Goal: Check status: Check status

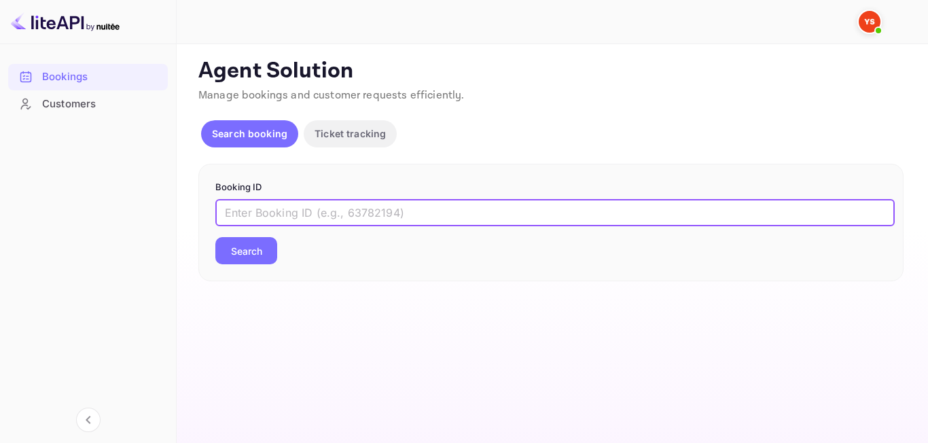
paste input "14715323417"
click at [240, 255] on button "Search" at bounding box center [246, 250] width 62 height 27
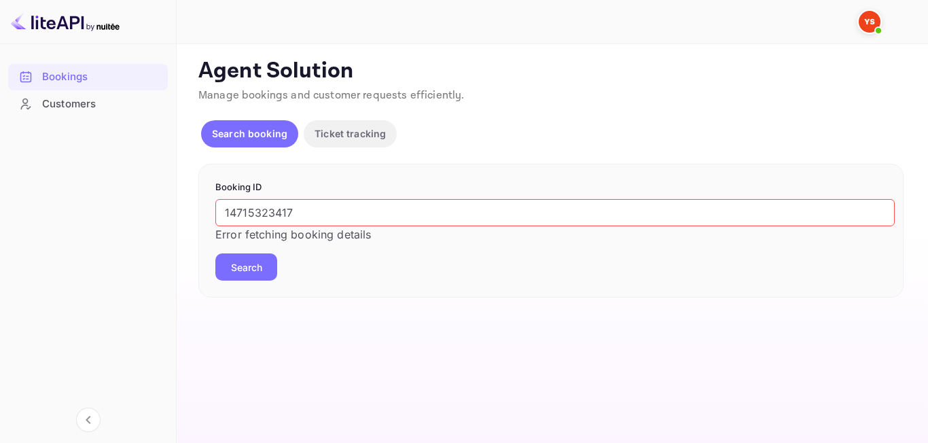
drag, startPoint x: 319, startPoint y: 209, endPoint x: 209, endPoint y: 226, distance: 112.2
click at [209, 226] on div "Booking ID 14715323417 ​ Error fetching booking details Search" at bounding box center [551, 231] width 706 height 135
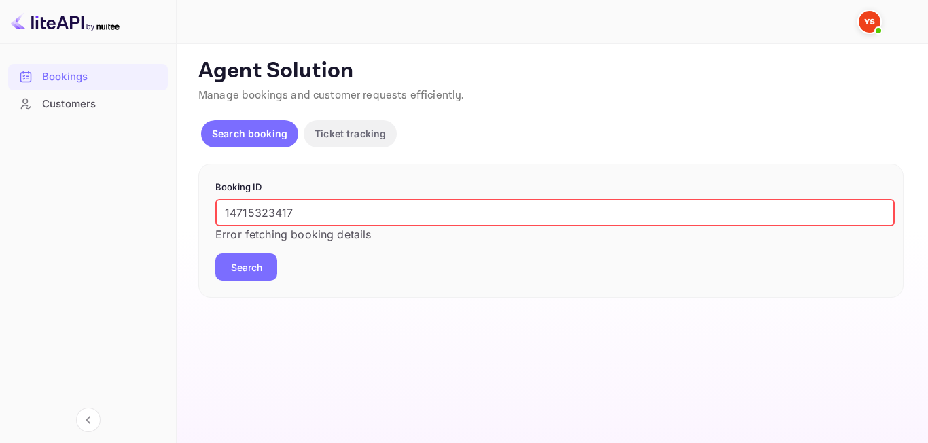
type input "\"
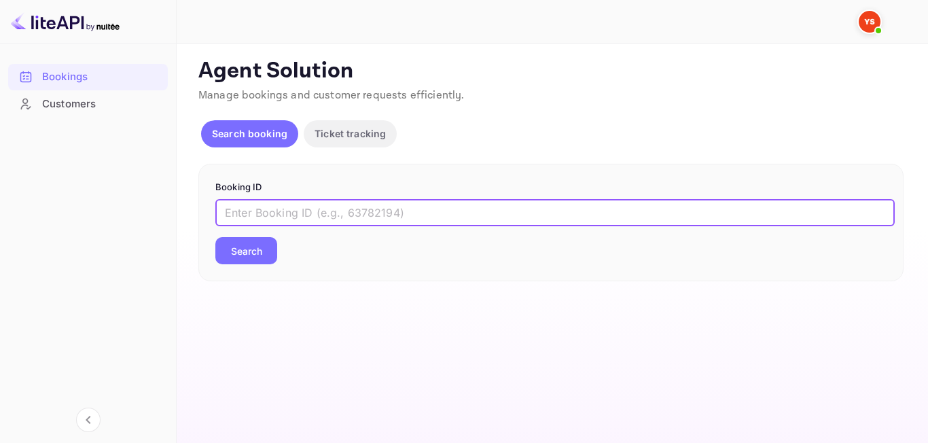
paste input "8993389"
type input "8993389"
click at [271, 260] on button "Search" at bounding box center [246, 250] width 62 height 27
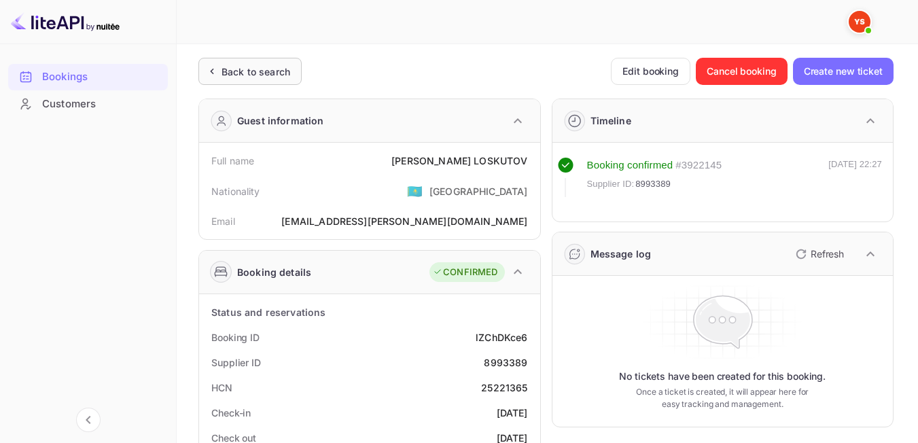
click at [230, 73] on div "Back to search" at bounding box center [256, 72] width 69 height 14
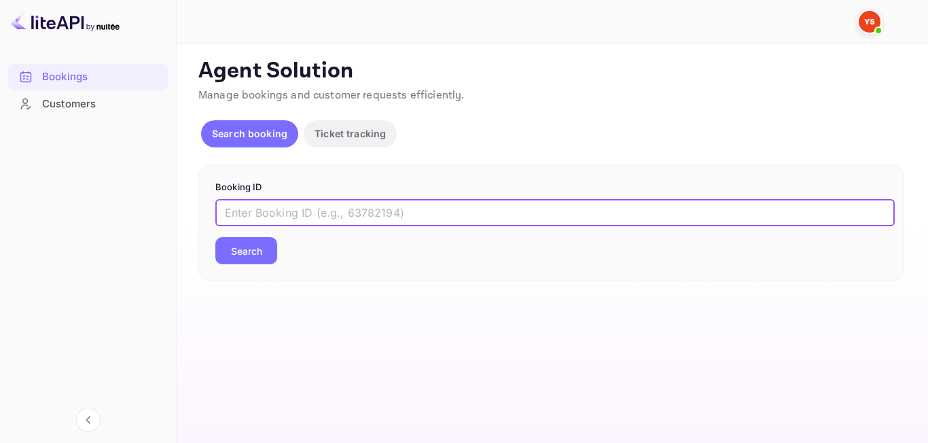
paste input "8534170"
type input "8534170"
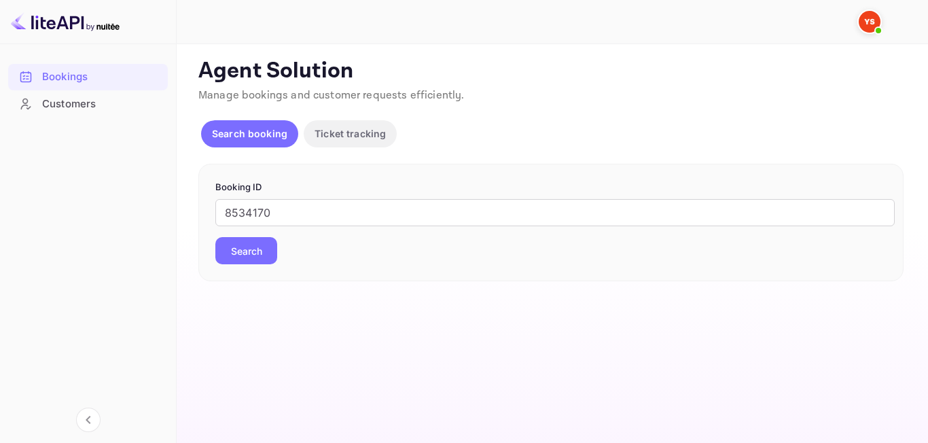
click at [251, 249] on button "Search" at bounding box center [246, 250] width 62 height 27
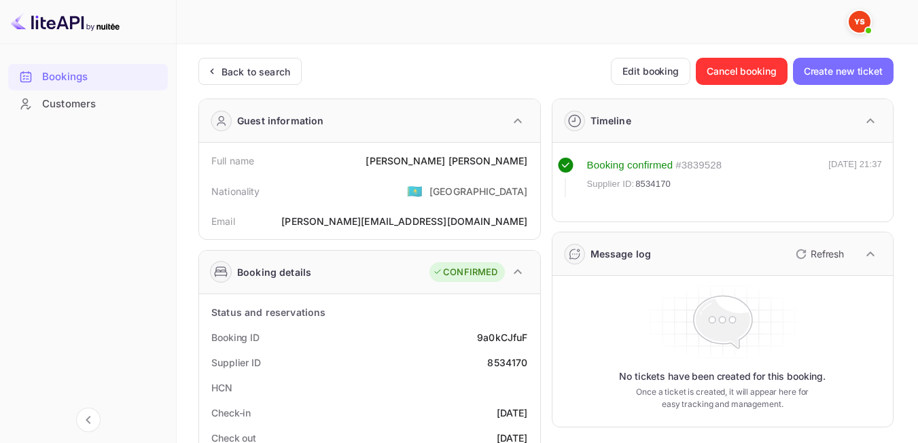
click at [211, 78] on div "Back to search" at bounding box center [248, 72] width 86 height 14
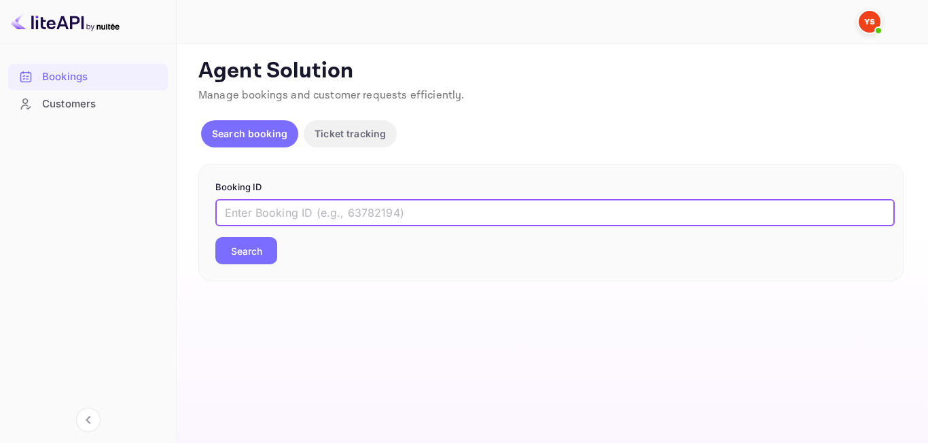
paste input "9421541"
type input "9421541"
click at [287, 264] on div "9421541 ​ Search" at bounding box center [551, 231] width 672 height 65
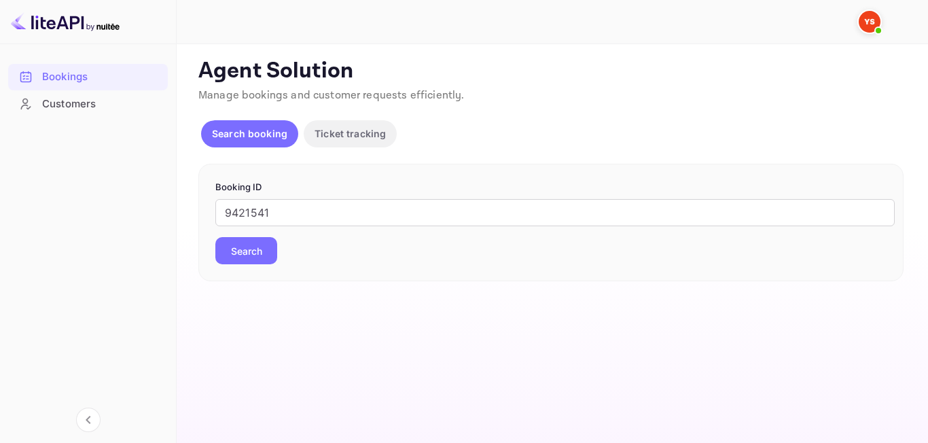
click at [275, 256] on button "Search" at bounding box center [246, 250] width 62 height 27
